Goal: Find specific page/section: Find specific page/section

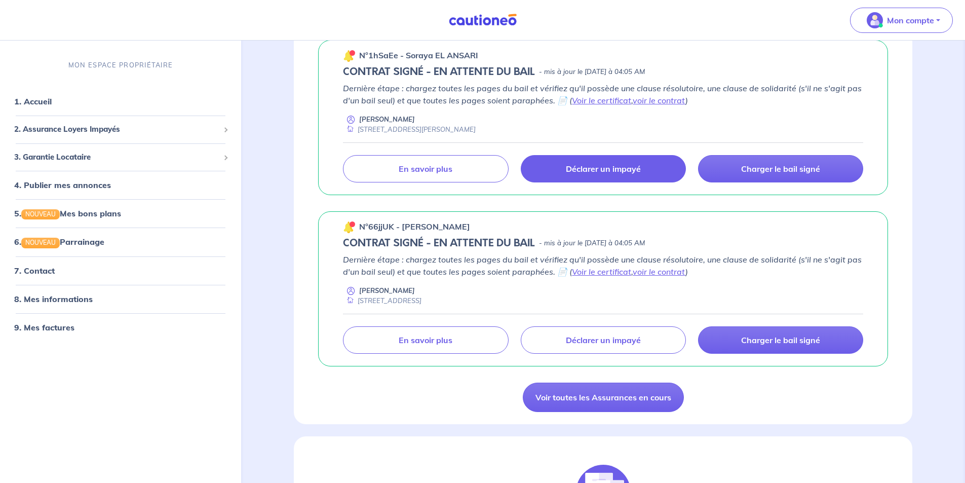
scroll to position [51, 0]
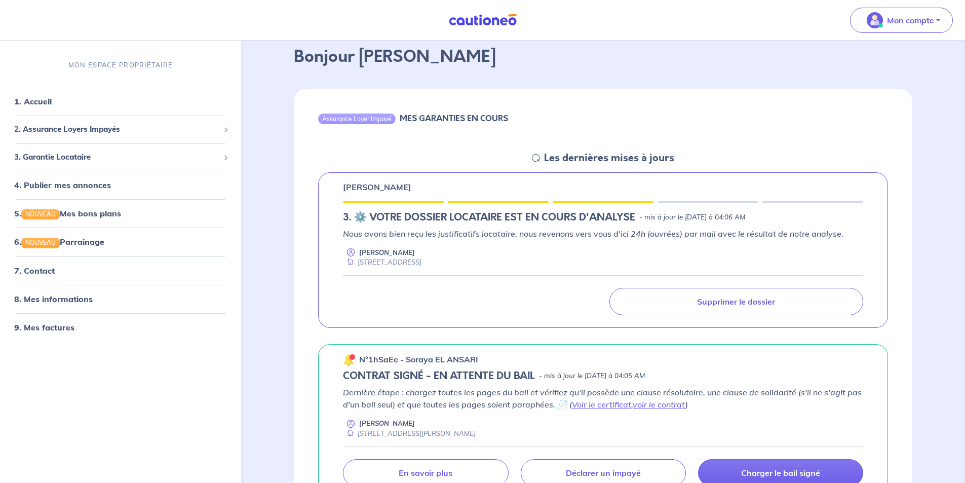
click at [502, 243] on div "Nous avons bien reçu les justificatifs locataire, nous revenons vers vous d'ici…" at bounding box center [603, 248] width 520 height 40
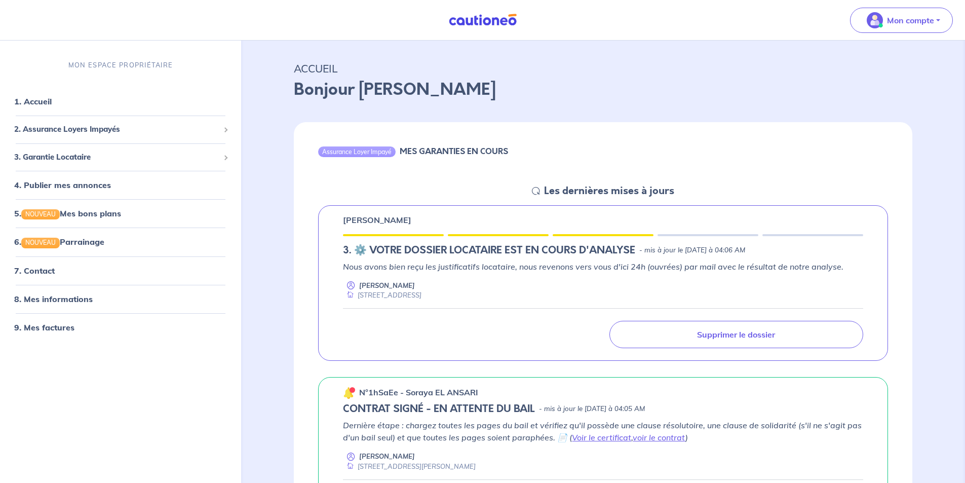
scroll to position [0, 0]
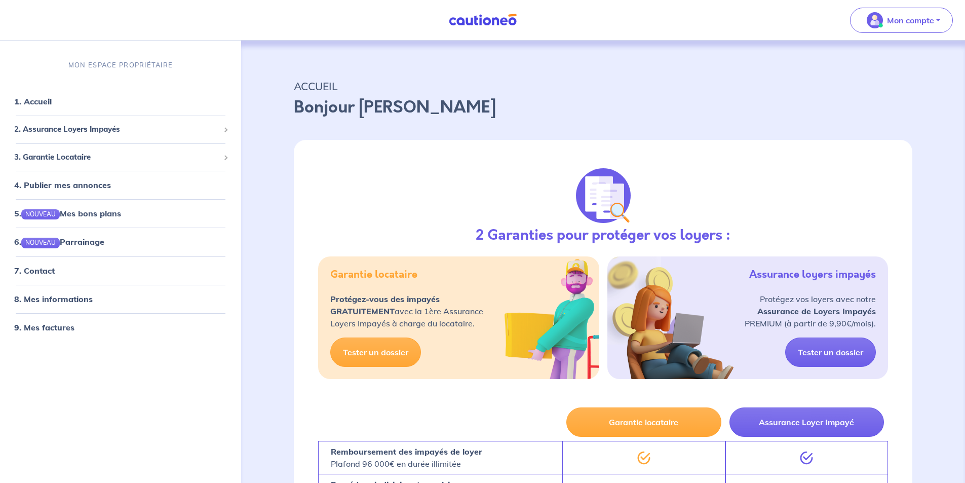
click at [929, 6] on div "Mon compte" at bounding box center [905, 20] width 119 height 42
click at [916, 15] on p "Mon compte" at bounding box center [910, 20] width 47 height 12
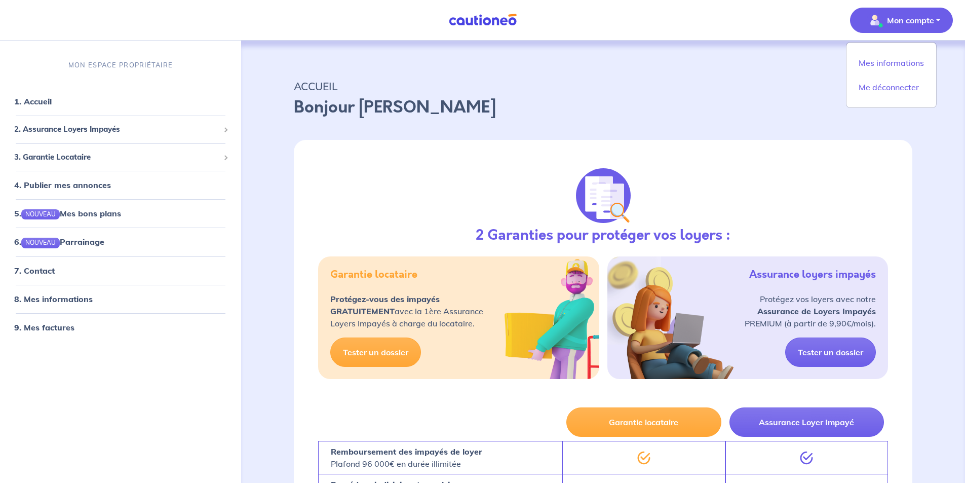
click at [737, 109] on p "Bonjour [PERSON_NAME]" at bounding box center [603, 107] width 619 height 24
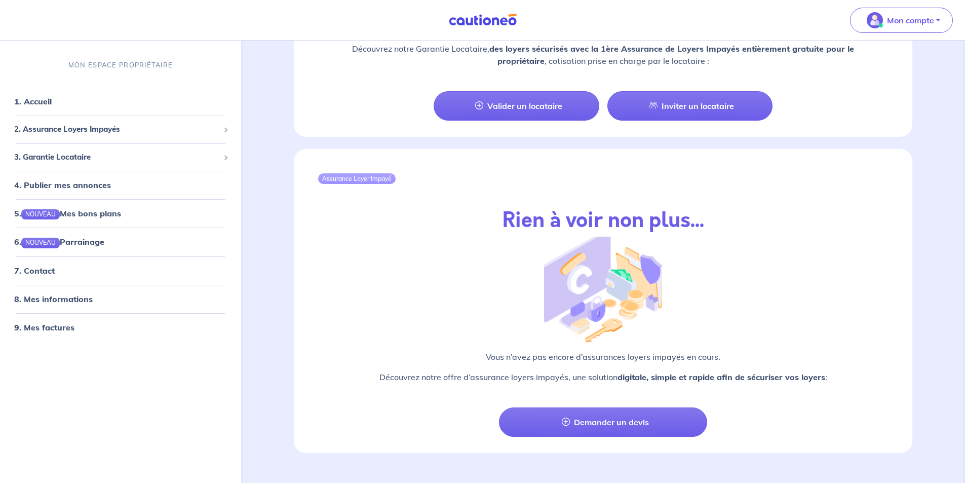
scroll to position [1005, 0]
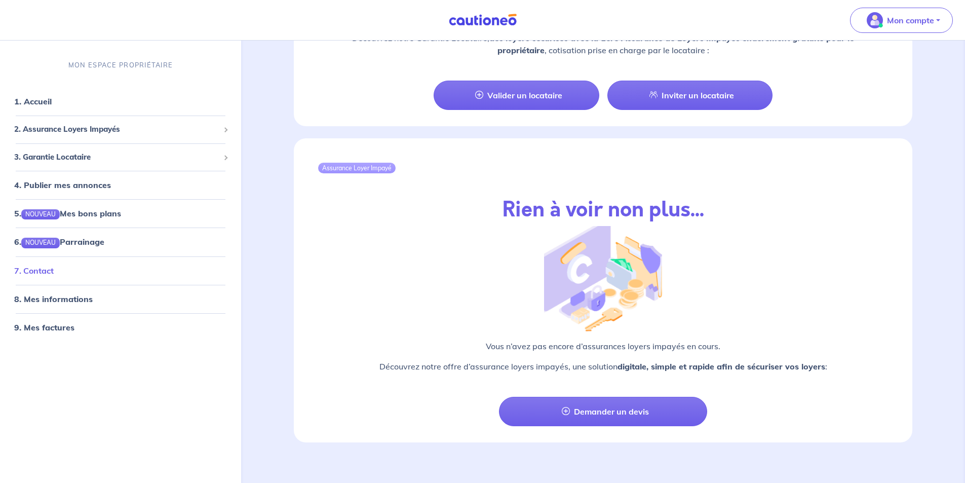
click at [53, 276] on link "7. Contact" at bounding box center [34, 271] width 40 height 10
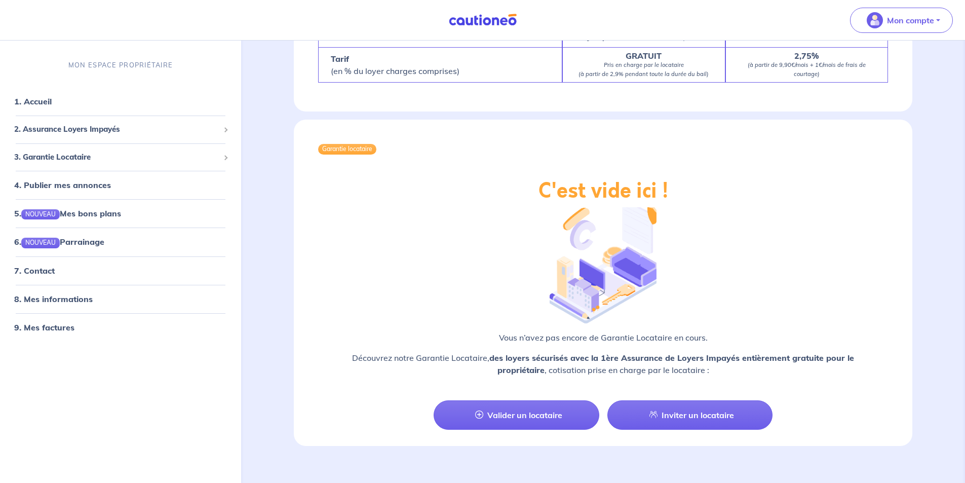
scroll to position [1340, 0]
